Goal: Find specific page/section: Find specific page/section

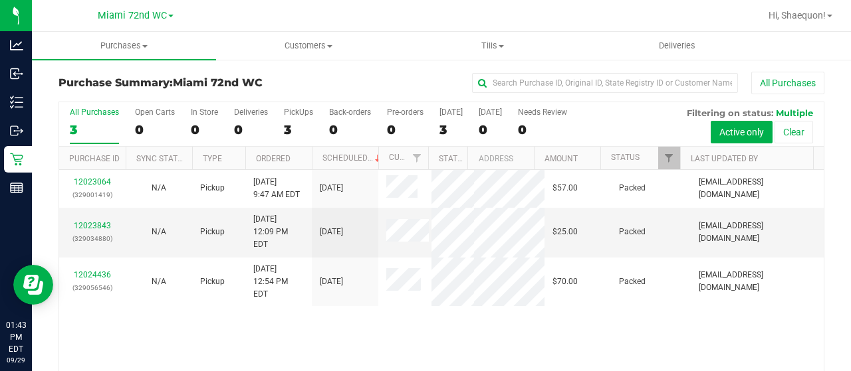
click at [421, 322] on div "12023064 (329001419) N/A Pickup [DATE] 9:47 AM EDT 9/29/2025 $57.00 Packed [EMA…" at bounding box center [441, 287] width 764 height 234
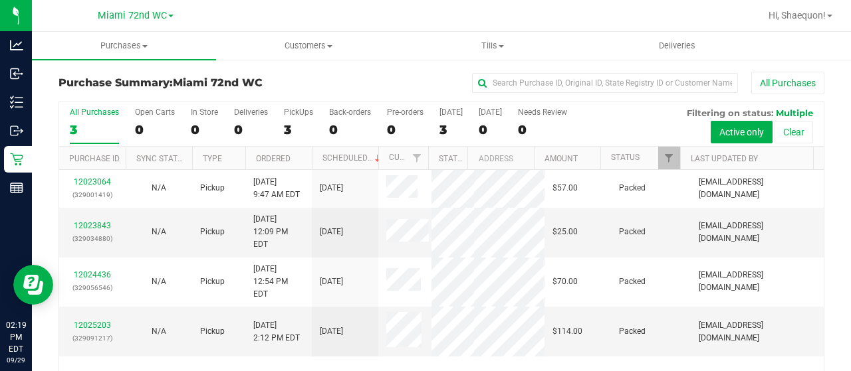
click at [419, 352] on div "12023064 (329001419) N/A Pickup [DATE] 9:47 AM EDT 9/29/2025 $57.00 Packed [EMA…" at bounding box center [441, 287] width 764 height 234
click at [131, 352] on div "12023064 (329001419) N/A Pickup [DATE] 9:47 AM EDT 9/29/2025 $57.00 Packed [EMA…" at bounding box center [441, 287] width 764 height 234
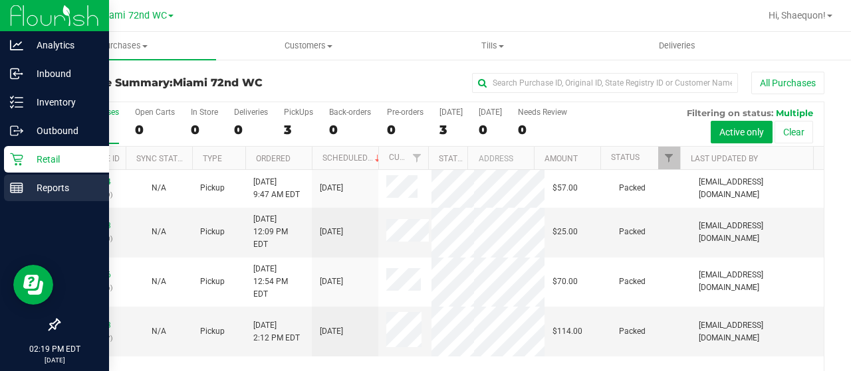
click at [23, 189] on p "Reports" at bounding box center [63, 188] width 80 height 16
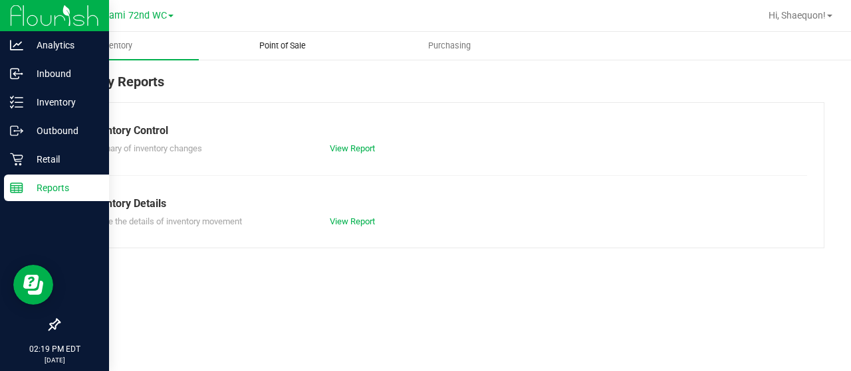
click at [292, 45] on span "Point of Sale" at bounding box center [282, 46] width 82 height 12
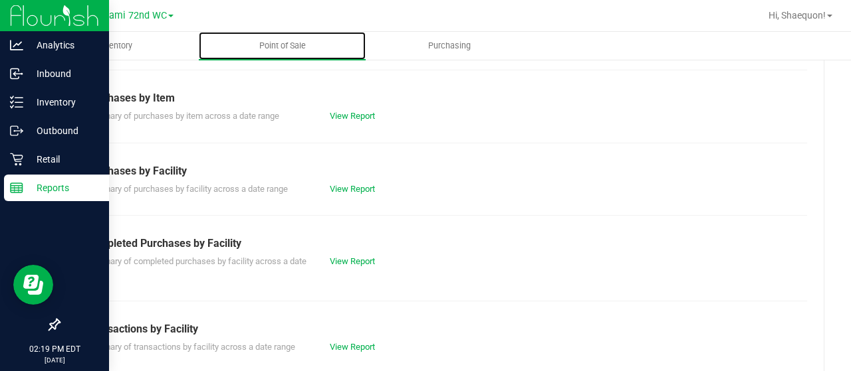
scroll to position [179, 0]
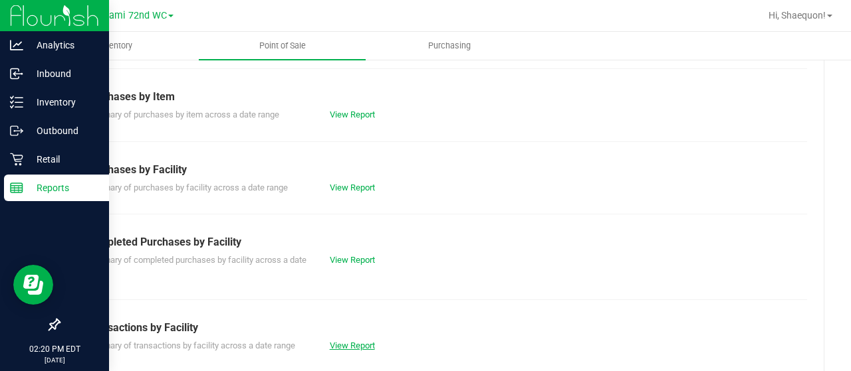
click at [344, 344] on link "View Report" at bounding box center [352, 346] width 45 height 10
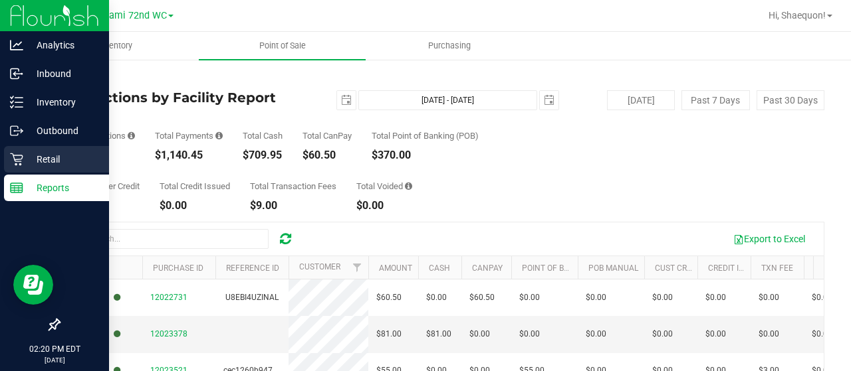
click at [23, 159] on icon at bounding box center [16, 159] width 13 height 13
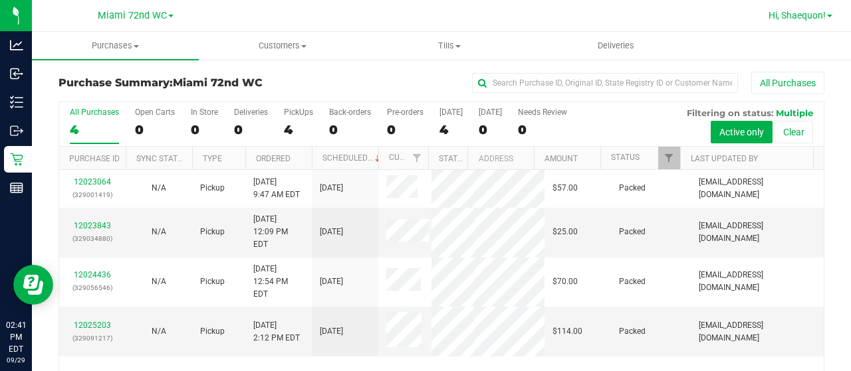
click at [828, 15] on span at bounding box center [829, 16] width 5 height 3
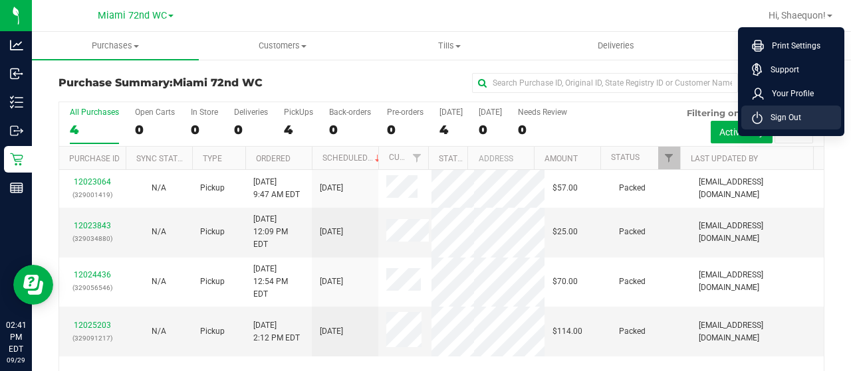
click at [803, 119] on li "Sign Out" at bounding box center [791, 118] width 100 height 24
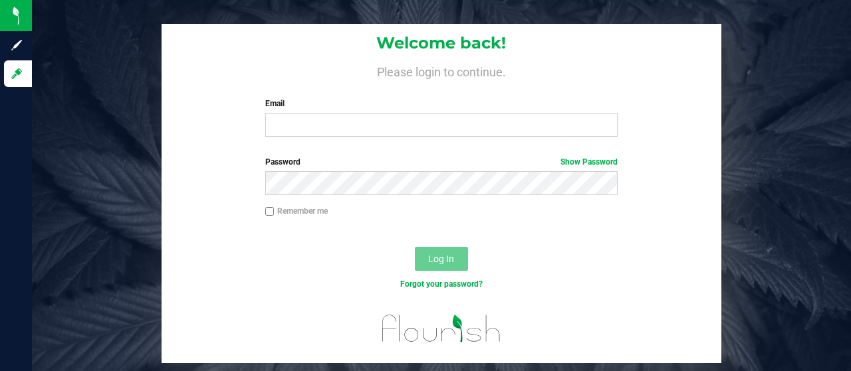
click at [766, 138] on div "Welcome back! Please login to continue. Email Required Please format your email…" at bounding box center [441, 194] width 839 height 340
